Goal: Task Accomplishment & Management: Manage account settings

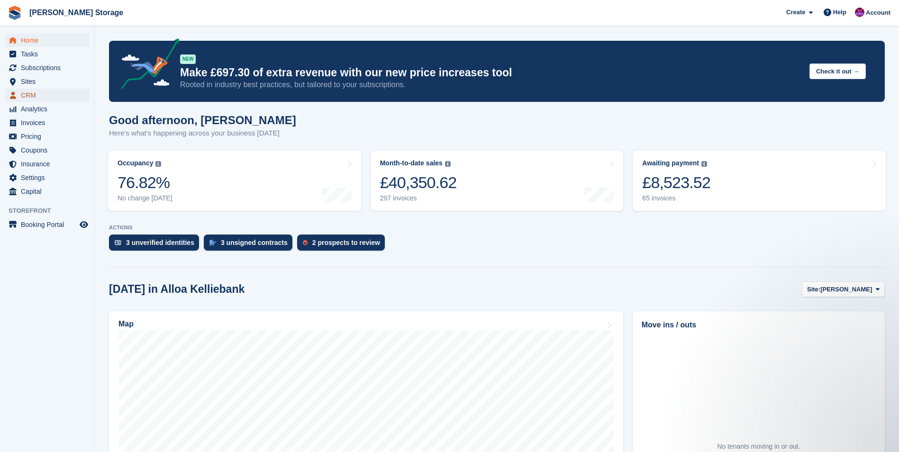
click at [38, 96] on span "CRM" at bounding box center [49, 95] width 57 height 13
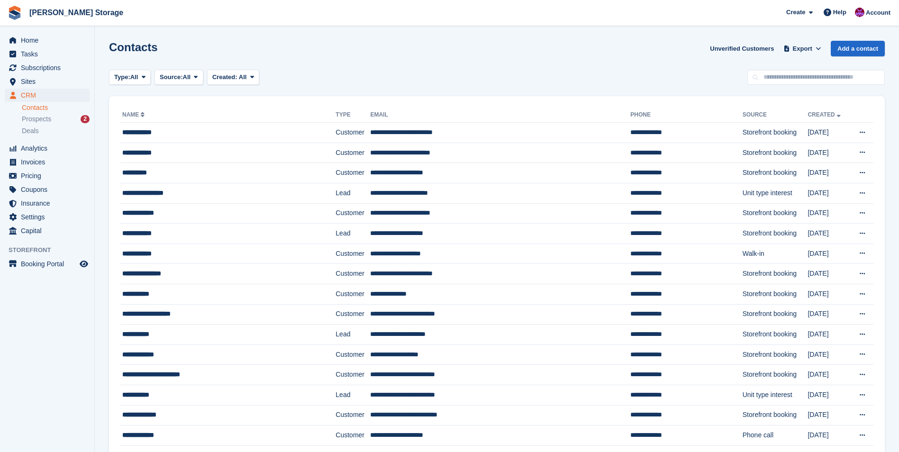
click at [817, 79] on input "text" at bounding box center [815, 78] width 137 height 16
type input "***"
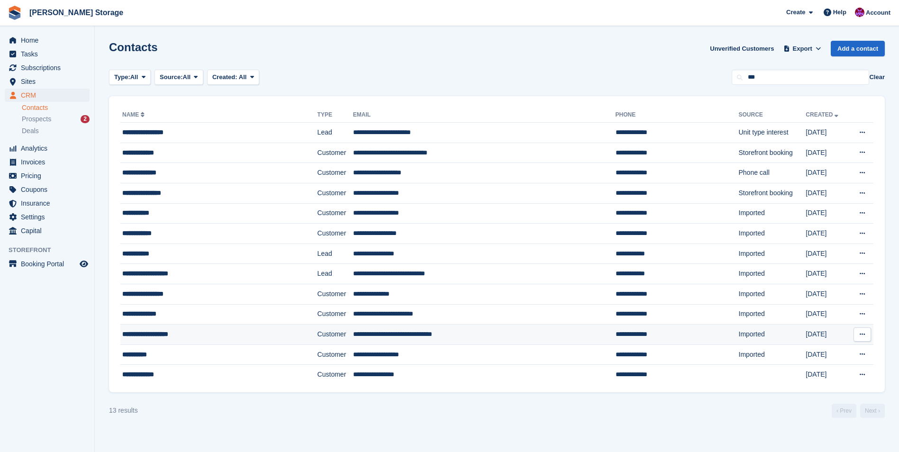
click at [418, 334] on td "**********" at bounding box center [484, 335] width 262 height 20
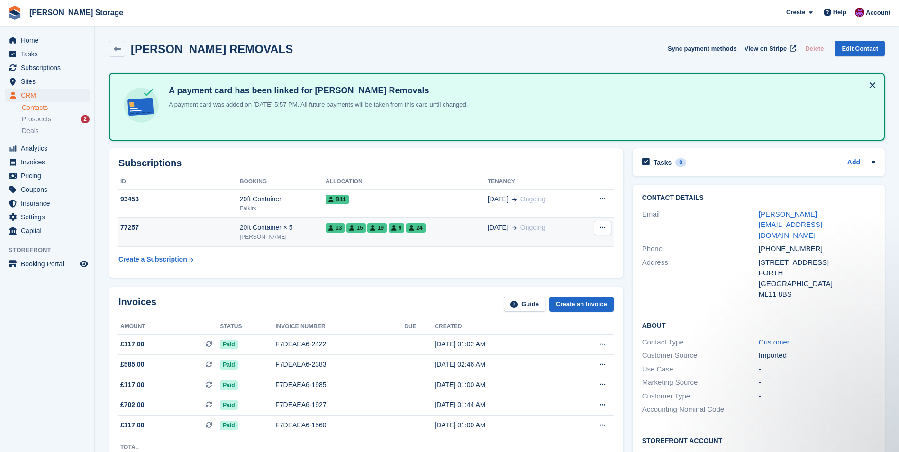
click at [454, 232] on div "13 15 19 9 24" at bounding box center [406, 228] width 162 height 10
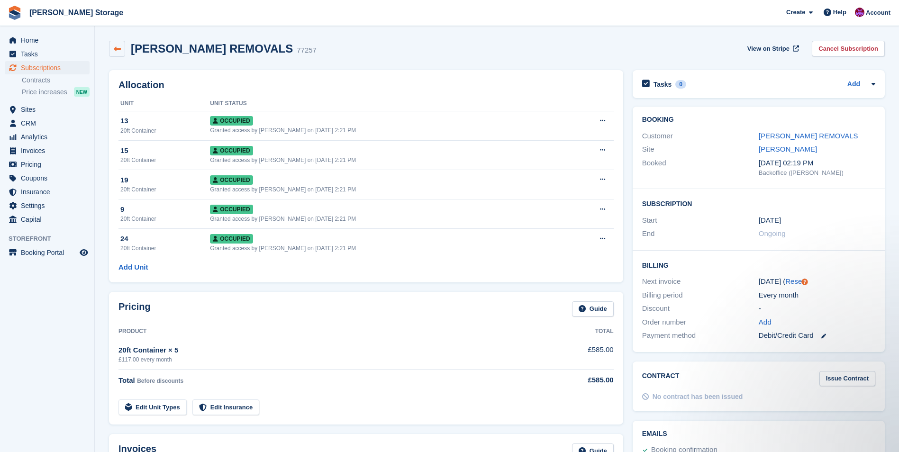
click at [116, 50] on icon at bounding box center [117, 48] width 7 height 7
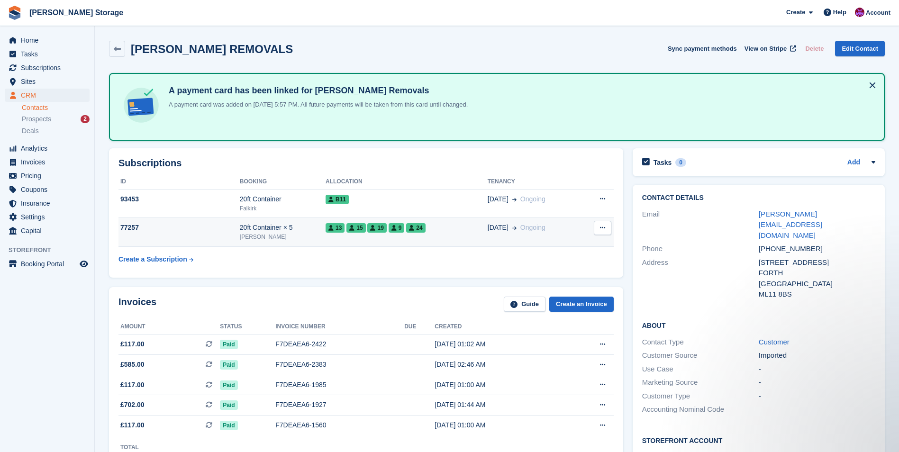
click at [449, 234] on td "13 15 19 9 24" at bounding box center [406, 232] width 162 height 29
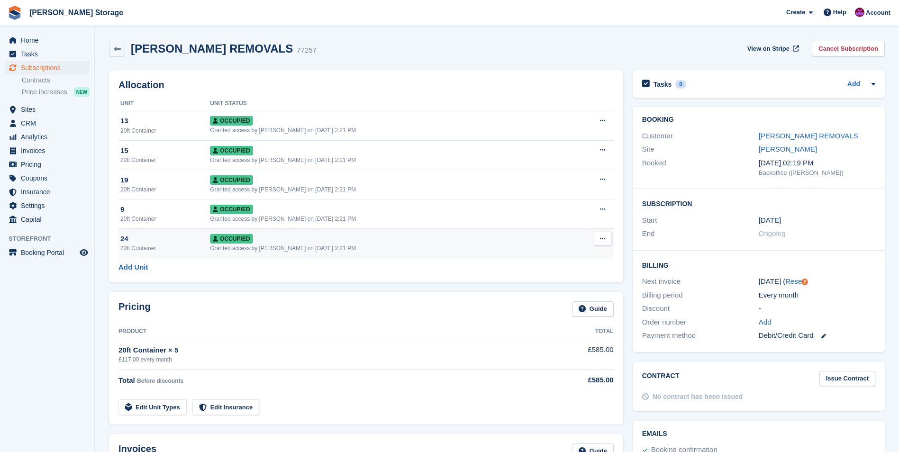
click at [603, 240] on icon at bounding box center [602, 238] width 5 height 6
click at [543, 289] on p "Deallocate" at bounding box center [565, 290] width 82 height 12
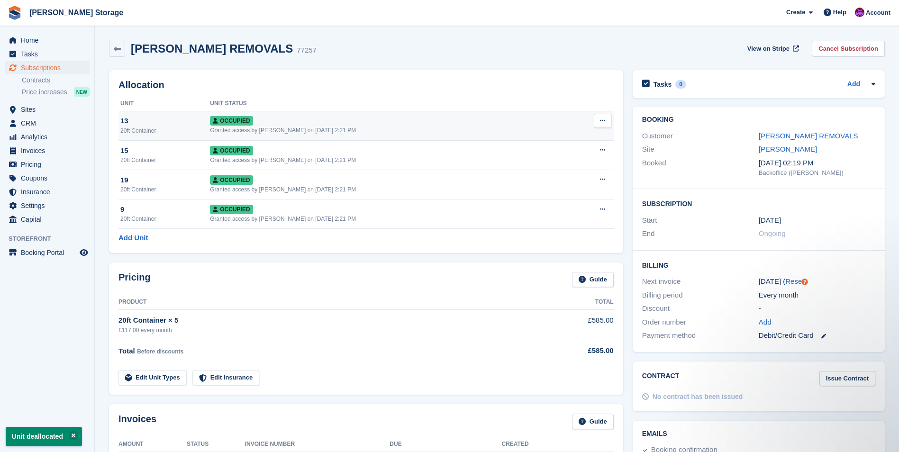
click at [604, 121] on icon at bounding box center [602, 120] width 5 height 6
click at [553, 175] on p "Deallocate" at bounding box center [565, 172] width 82 height 12
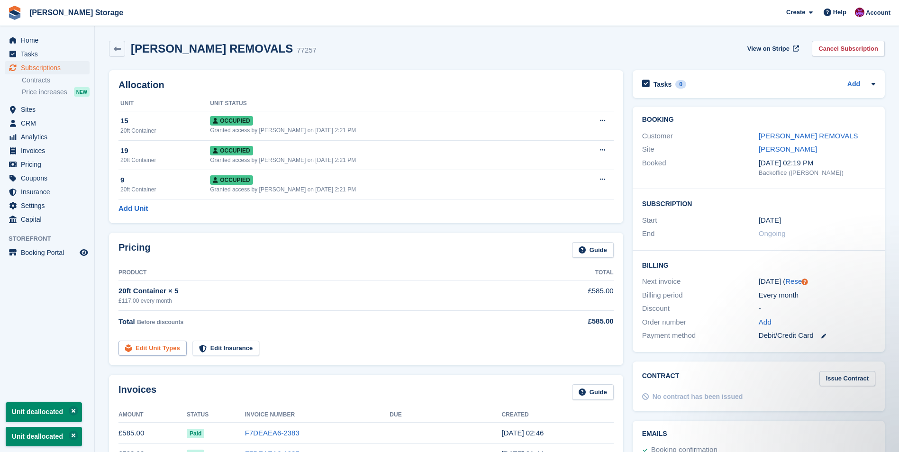
click at [154, 352] on link "Edit Unit Types" at bounding box center [152, 349] width 68 height 16
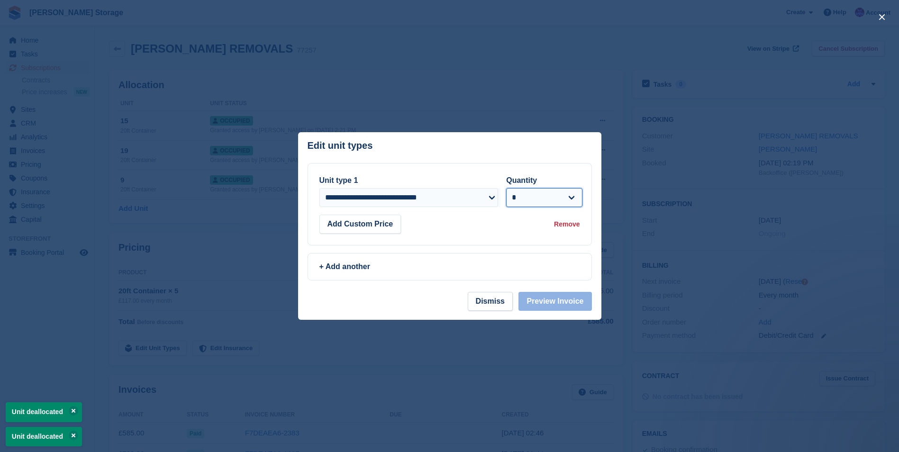
click at [559, 201] on select "* * * * * * * * * ** ** ** ** ** ** ** ** ** ** ** ** ** ** ** ** ** ** ** ** *…" at bounding box center [544, 197] width 76 height 19
select select "*"
click at [506, 188] on select "* * * * * * * * * ** ** ** ** ** ** ** ** ** ** ** ** ** ** ** ** ** ** ** ** *…" at bounding box center [544, 197] width 76 height 19
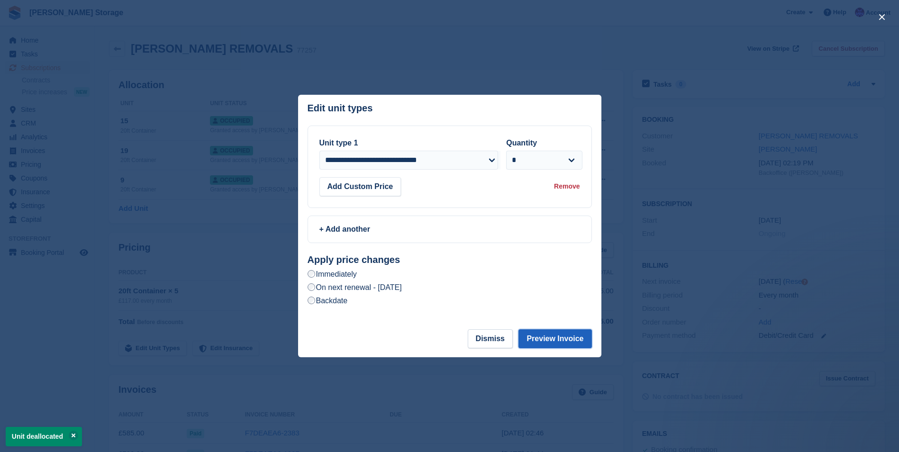
click at [558, 336] on button "Preview Invoice" at bounding box center [554, 338] width 73 height 19
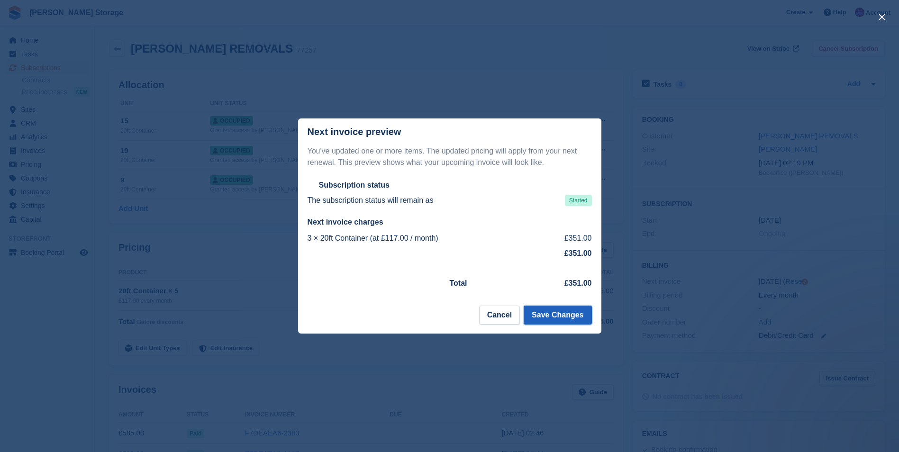
click at [558, 313] on button "Save Changes" at bounding box center [557, 315] width 68 height 19
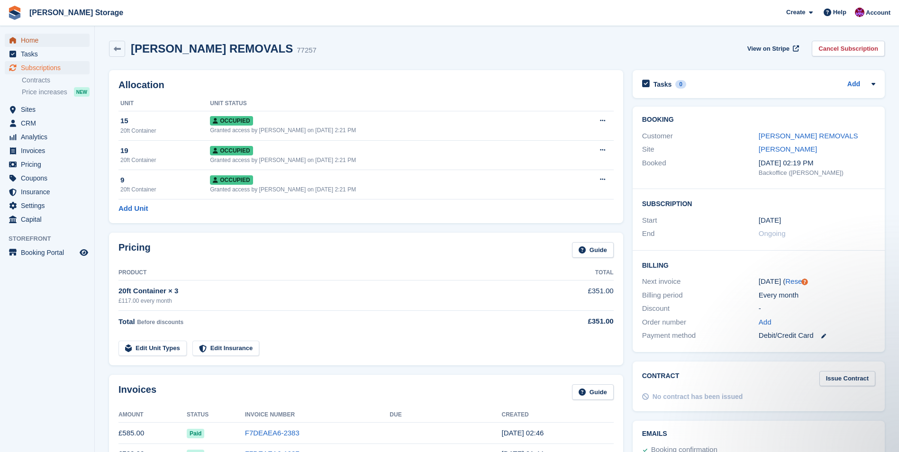
click at [41, 41] on span "Home" at bounding box center [49, 40] width 57 height 13
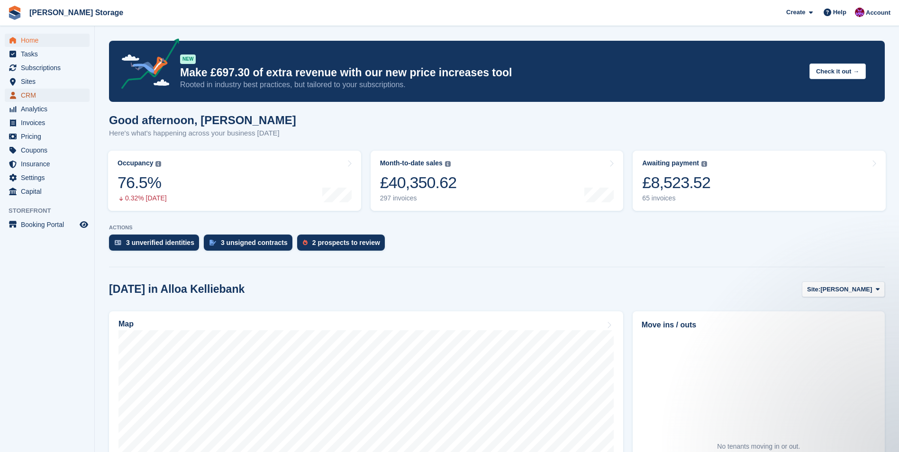
click at [29, 95] on span "CRM" at bounding box center [49, 95] width 57 height 13
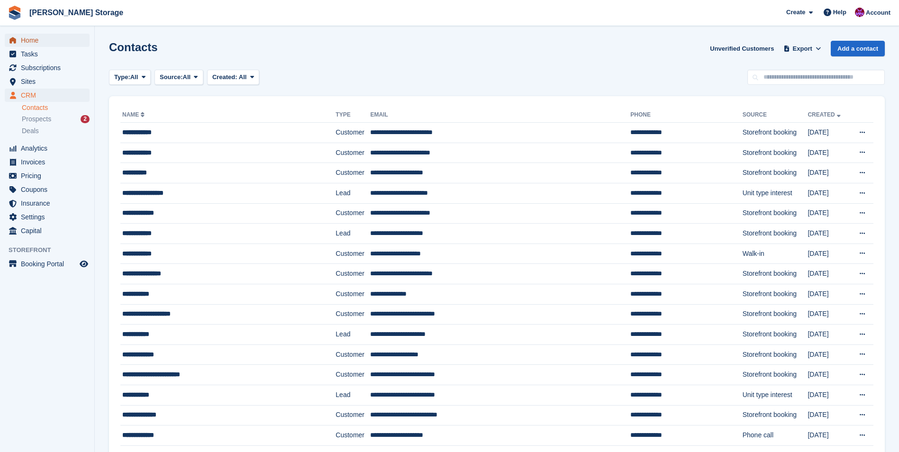
click at [25, 40] on span "Home" at bounding box center [49, 40] width 57 height 13
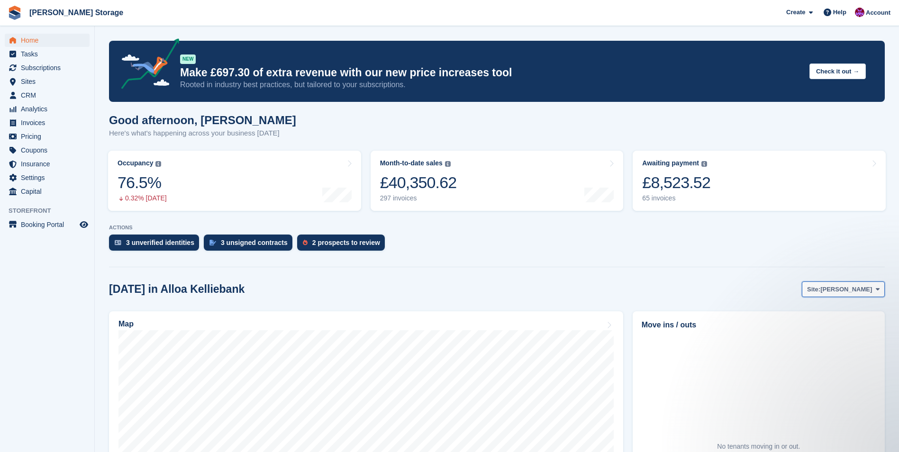
click at [838, 290] on span "[PERSON_NAME]" at bounding box center [846, 289] width 52 height 9
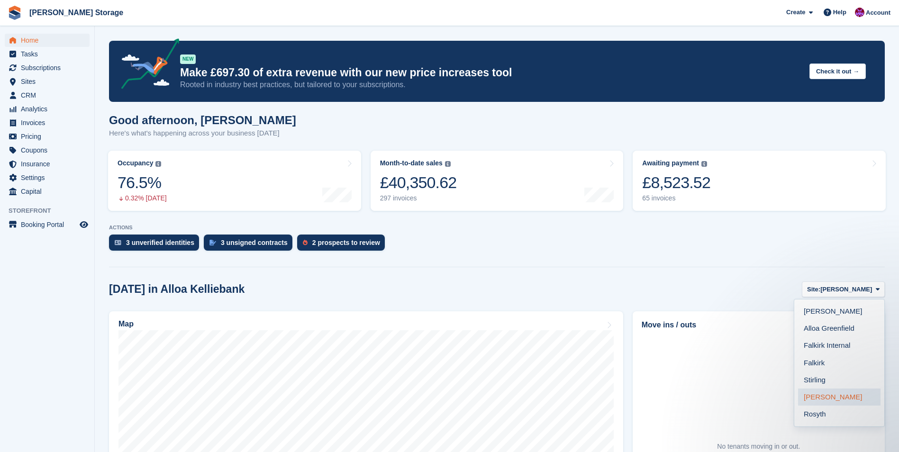
click at [829, 396] on link "[PERSON_NAME]" at bounding box center [839, 396] width 82 height 17
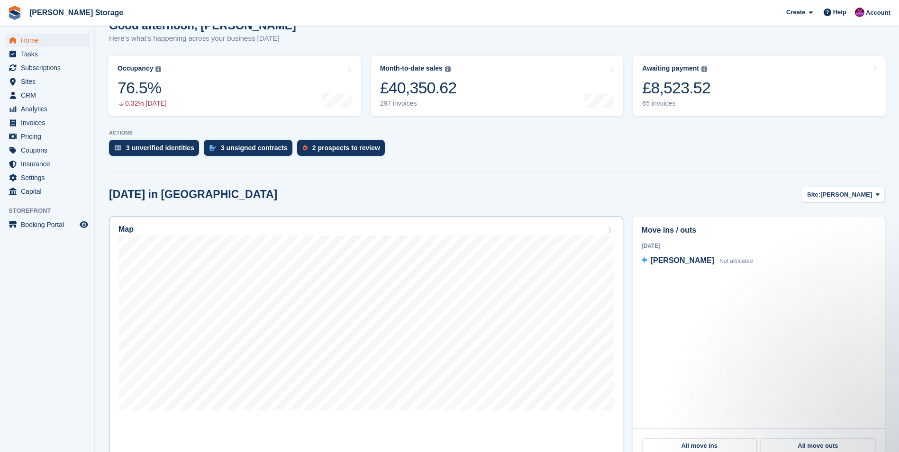
scroll to position [142, 0]
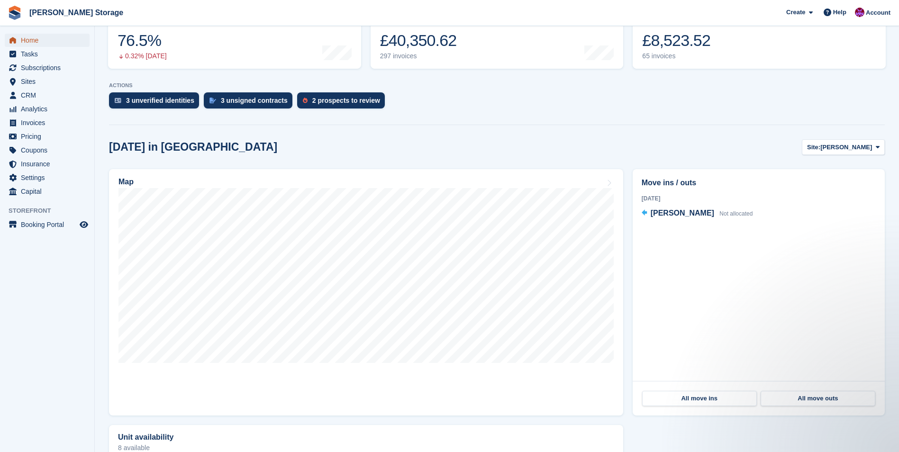
click at [42, 42] on span "Home" at bounding box center [49, 40] width 57 height 13
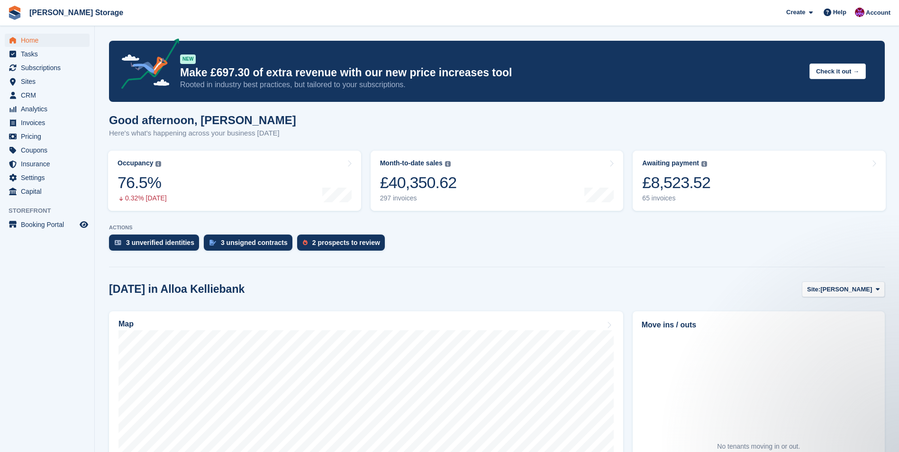
scroll to position [0, 0]
click at [688, 191] on div "£8,523.52" at bounding box center [676, 182] width 68 height 19
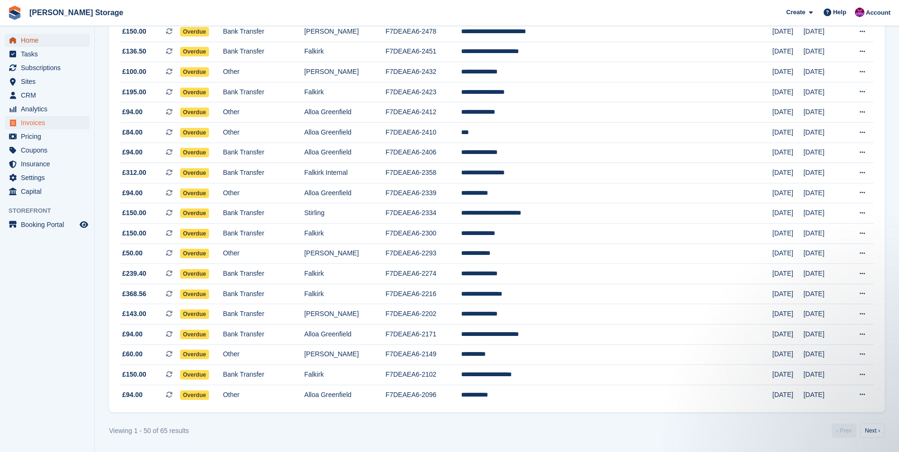
click at [35, 38] on span "Home" at bounding box center [49, 40] width 57 height 13
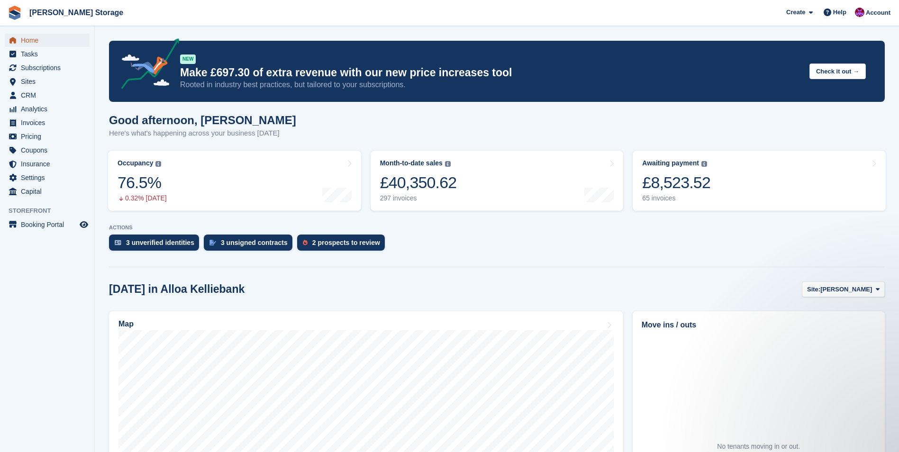
click at [44, 43] on span "Home" at bounding box center [49, 40] width 57 height 13
